Goal: Complete application form

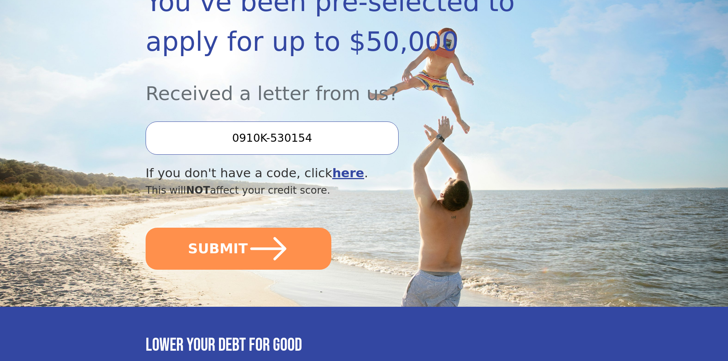
scroll to position [191, 0]
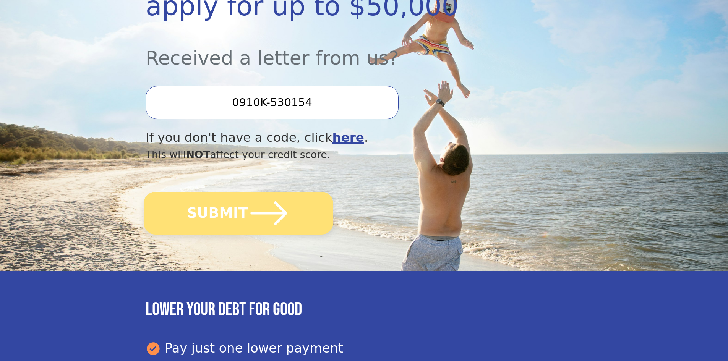
drag, startPoint x: 211, startPoint y: 213, endPoint x: 212, endPoint y: 219, distance: 5.8
click at [212, 219] on button "SUBMIT" at bounding box center [238, 213] width 189 height 43
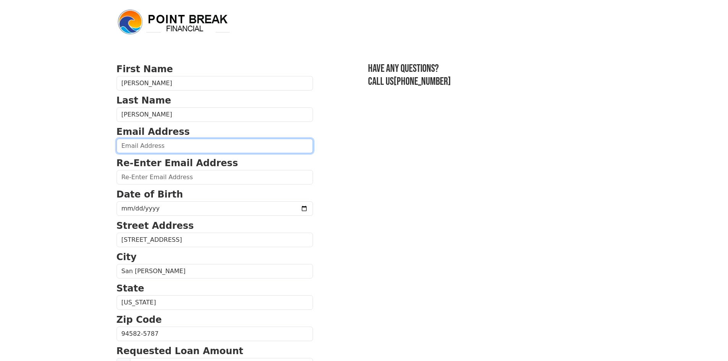
click at [195, 144] on input "email" at bounding box center [214, 146] width 196 height 15
type input "[EMAIL_ADDRESS][DOMAIN_NAME]"
type input "sonybiju@yahoo.com"
type input "(925) 699-7290"
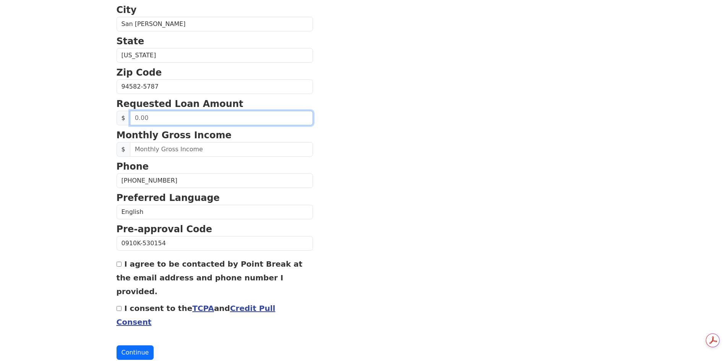
click at [196, 115] on input "text" at bounding box center [221, 118] width 183 height 15
drag, startPoint x: 196, startPoint y: 115, endPoint x: 39, endPoint y: 95, distance: 158.1
type input "30,000.00"
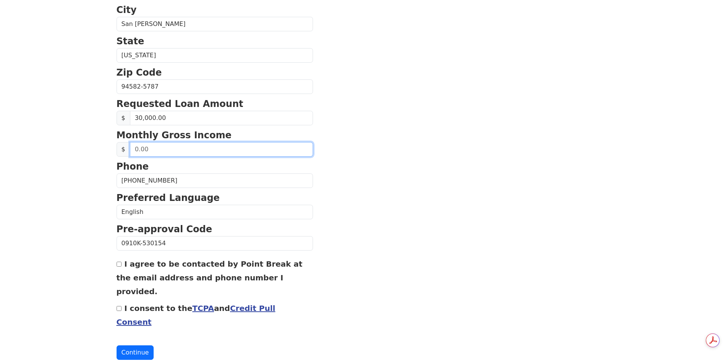
click at [163, 150] on input "text" at bounding box center [221, 149] width 183 height 15
click at [172, 149] on input "0.00" at bounding box center [221, 149] width 183 height 15
drag, startPoint x: 76, startPoint y: 149, endPoint x: 71, endPoint y: 149, distance: 5.3
type input "17,500.00"
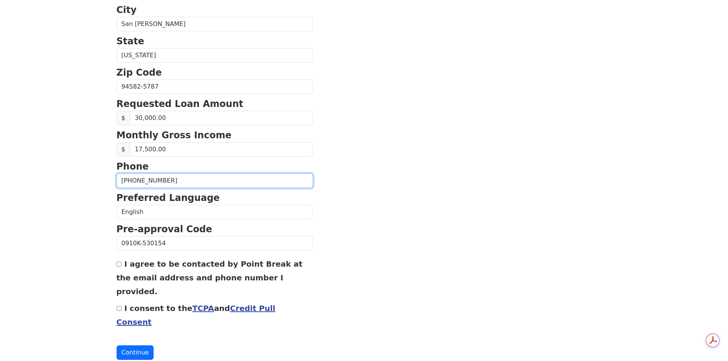
drag, startPoint x: 149, startPoint y: 180, endPoint x: 205, endPoint y: 175, distance: 56.4
click at [205, 175] on input "(925) 699-7290" at bounding box center [214, 180] width 196 height 15
type input "(925) 699-8468"
click at [456, 166] on section "First Name Sonia Last Name Joseph Email Address sonybiju@yahoo.com Re-Enter Ema…" at bounding box center [363, 87] width 495 height 545
click at [119, 264] on input "I agree to be contacted by Point Break at the email address and phone number I …" at bounding box center [118, 264] width 5 height 5
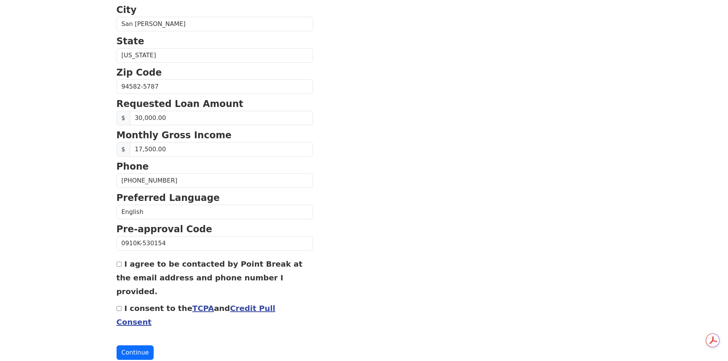
checkbox input "true"
click at [121, 306] on input "I consent to the TCPA and Credit Pull Consent" at bounding box center [118, 308] width 5 height 5
checkbox input "true"
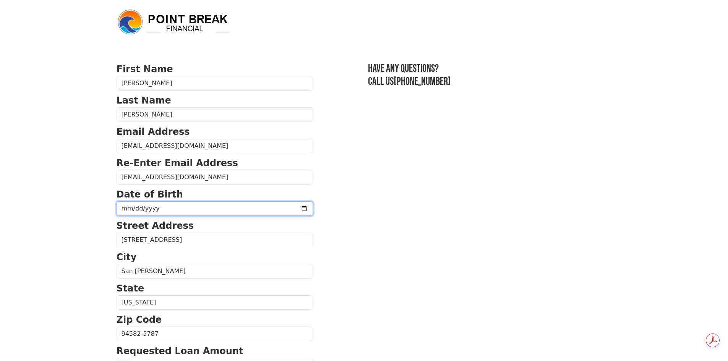
click at [180, 207] on input "date" at bounding box center [214, 208] width 196 height 15
type input "1974-05-14"
click at [463, 231] on section "First Name Sonia Last Name Joseph Email Address sonybiju@yahoo.com Re-Enter Ema…" at bounding box center [363, 334] width 495 height 545
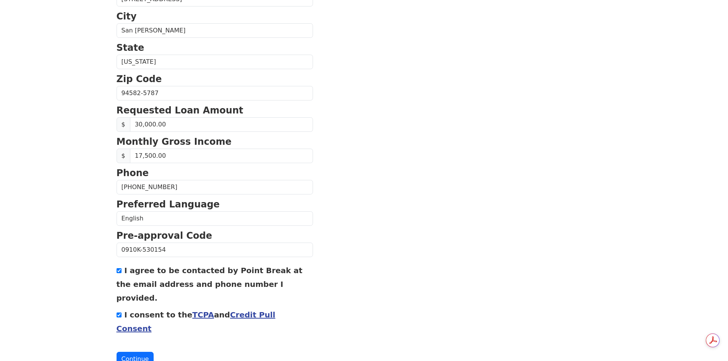
scroll to position [247, 0]
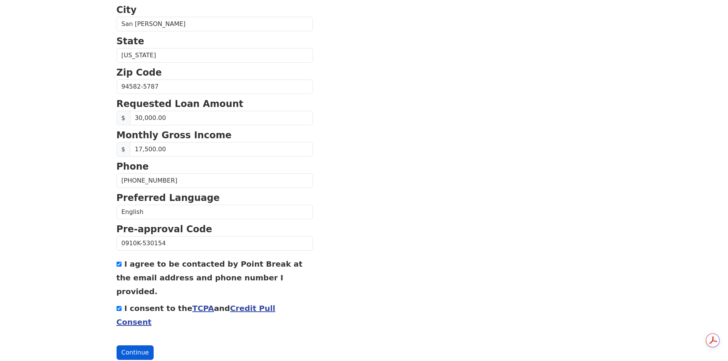
click at [143, 345] on button "Continue" at bounding box center [134, 352] width 37 height 15
